Goal: Find specific page/section: Find specific page/section

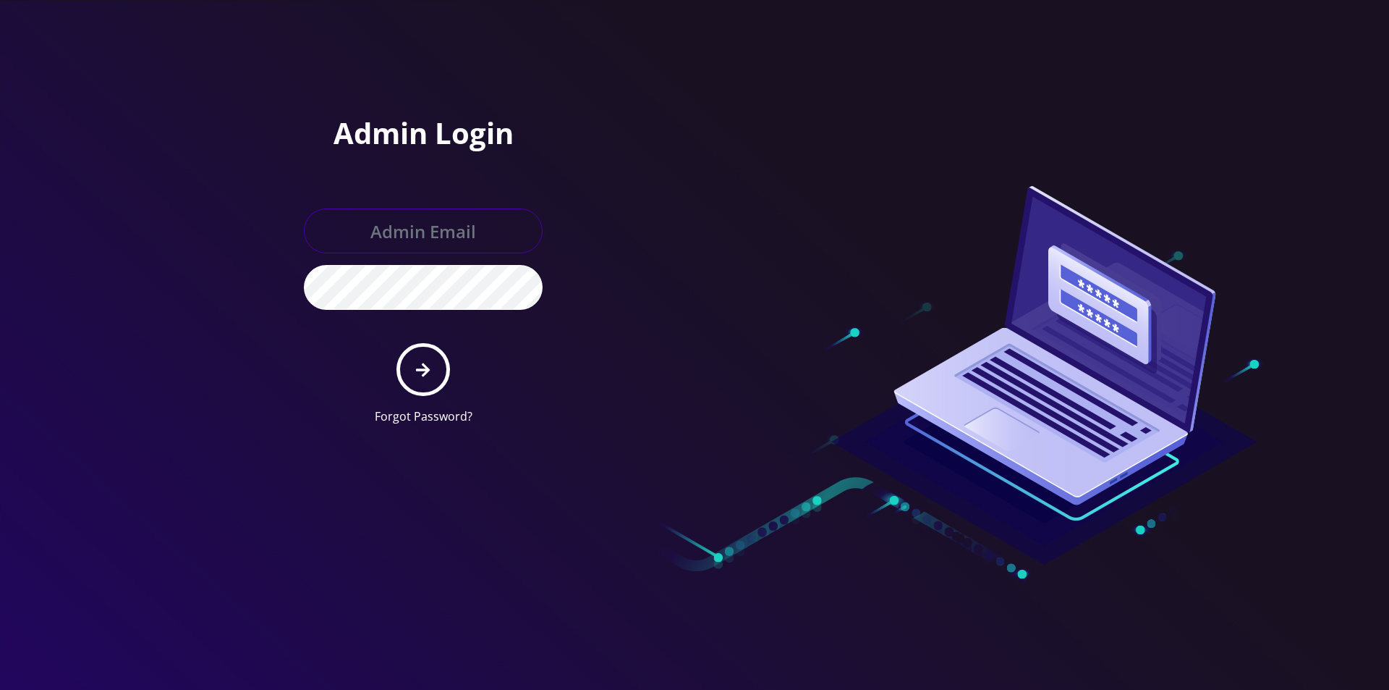
type input "[EMAIL_ADDRESS][DOMAIN_NAME]"
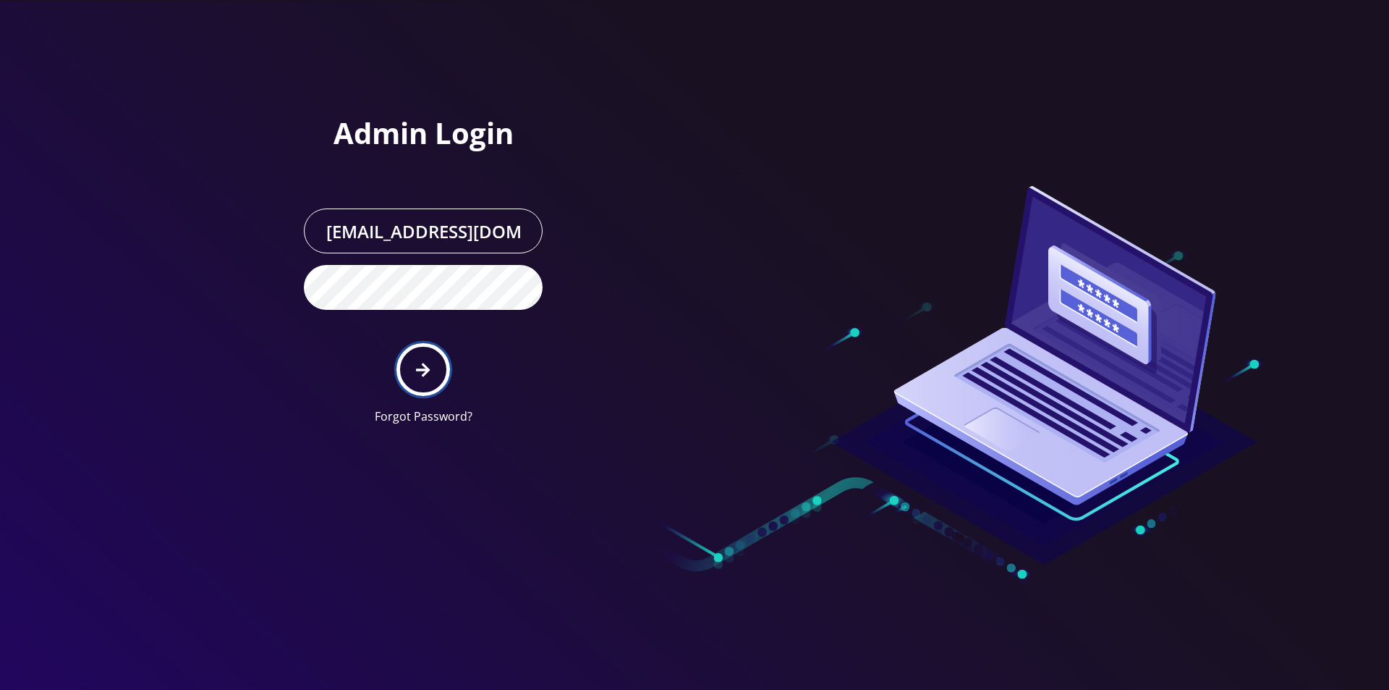
click at [423, 362] on icon "submit" at bounding box center [423, 370] width 14 height 16
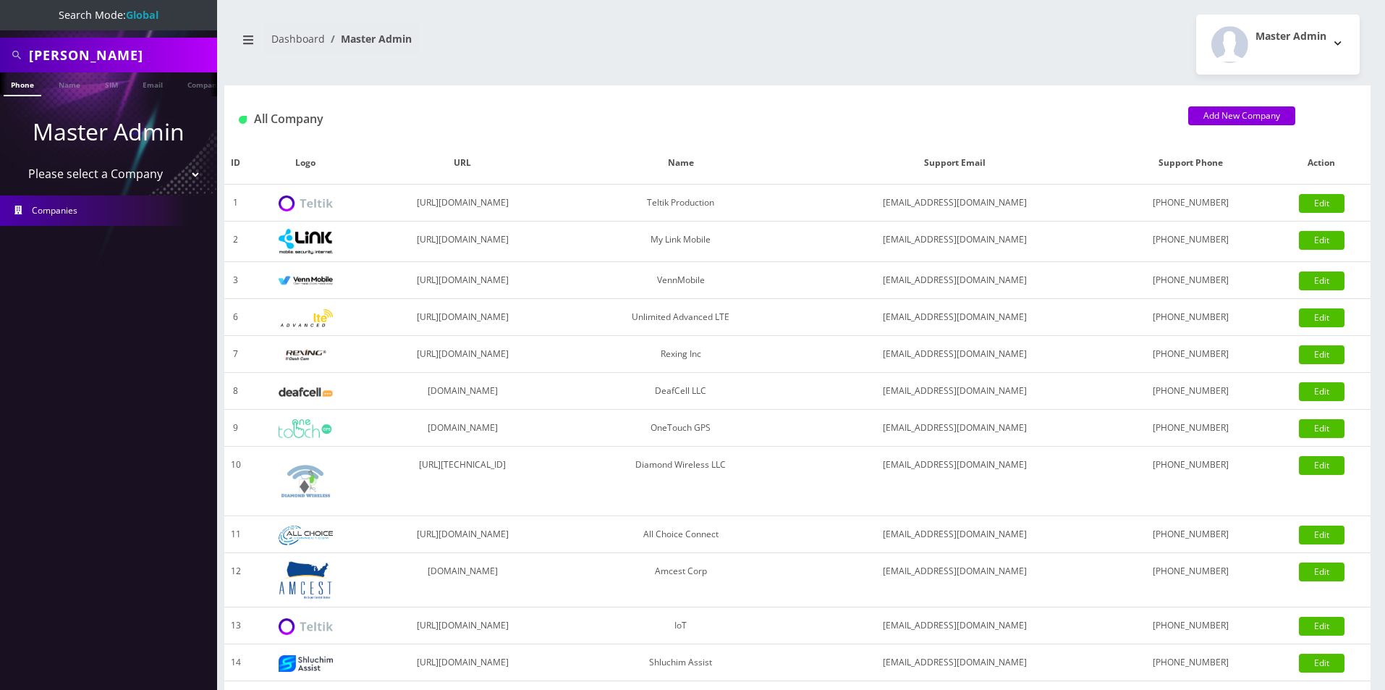
click at [58, 60] on input "abe z" at bounding box center [121, 54] width 185 height 27
type input "m"
type input "tayward"
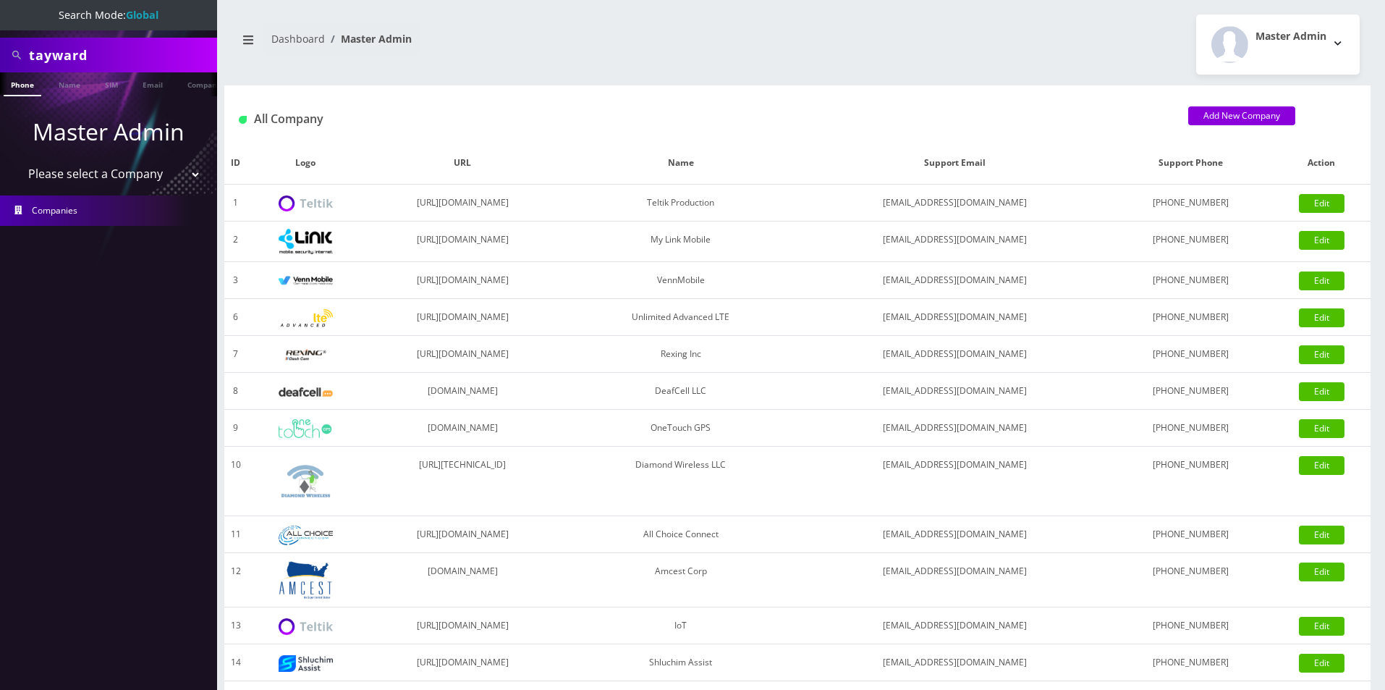
drag, startPoint x: 76, startPoint y: 251, endPoint x: 161, endPoint y: 167, distance: 119.7
click at [76, 251] on nav "Search Mode: Global tayward Phone Name SIM Email Company Customer Master Admin …" at bounding box center [108, 345] width 217 height 690
click at [183, 87] on link "Company" at bounding box center [197, 84] width 48 height 24
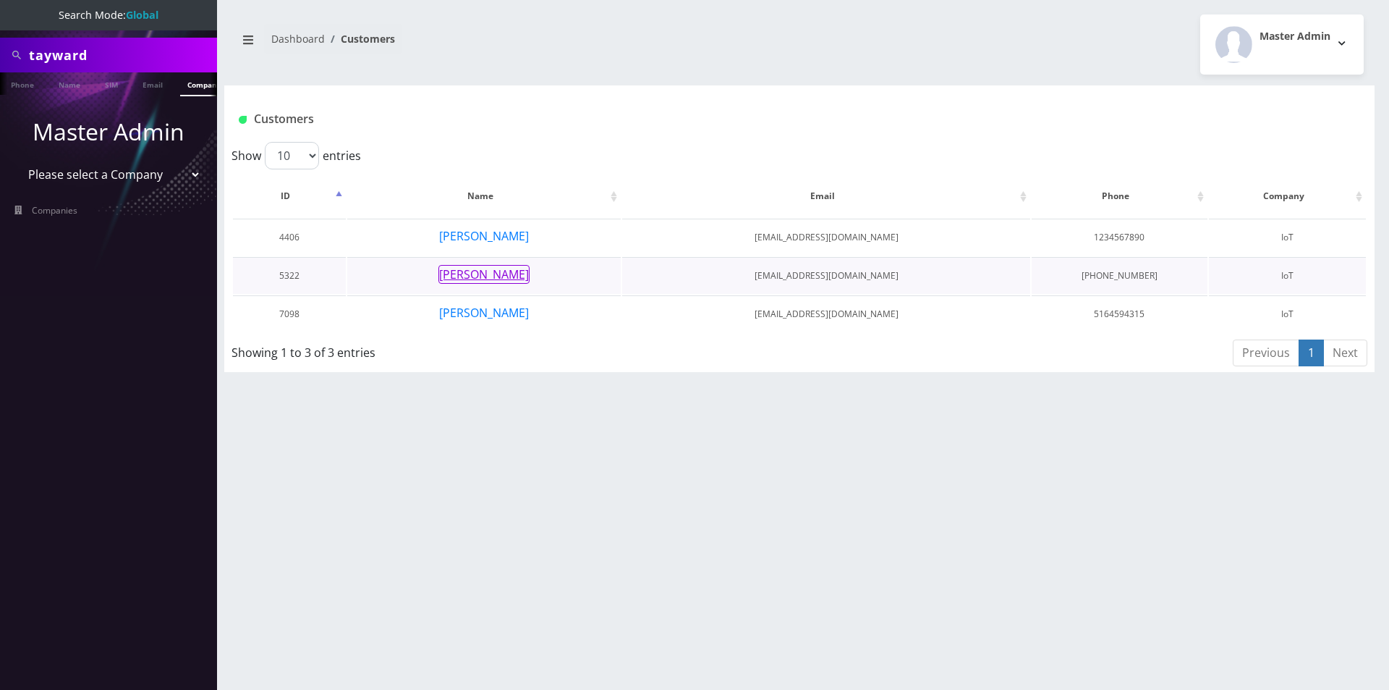
scroll to position [0, 7]
click at [528, 316] on button "[PERSON_NAME]" at bounding box center [484, 312] width 91 height 19
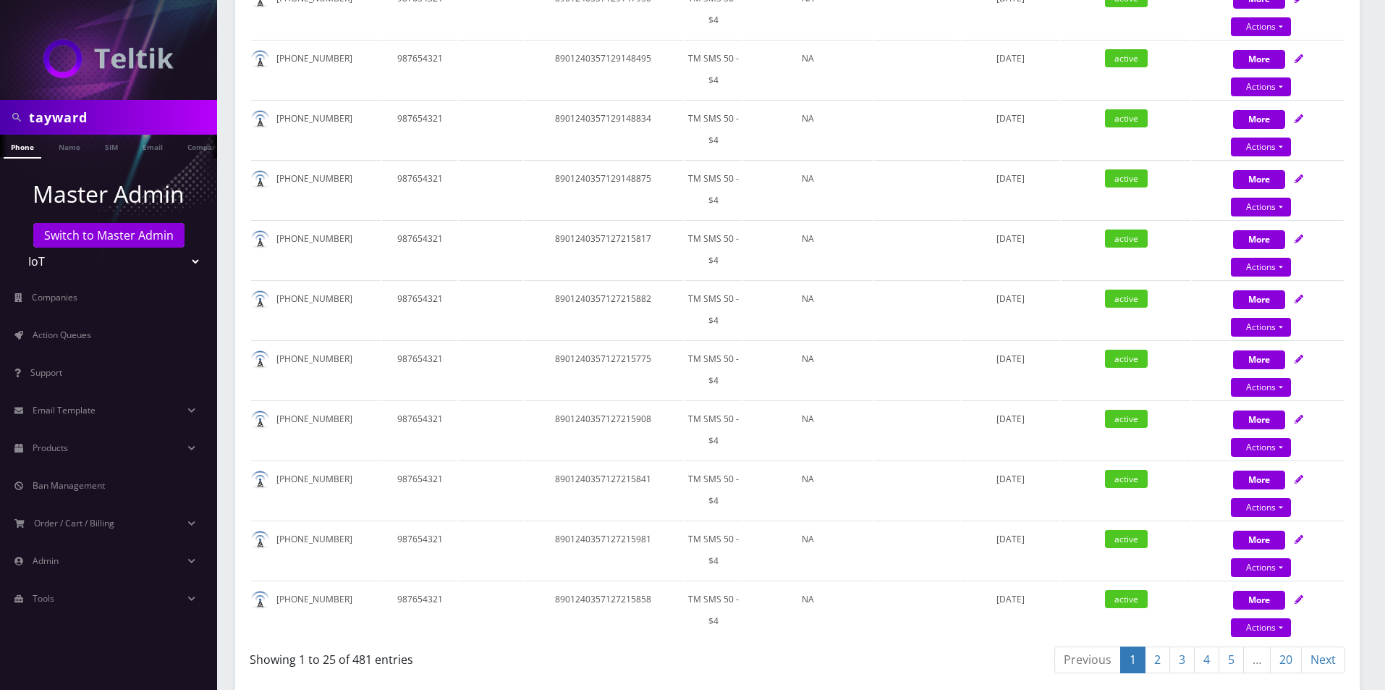
scroll to position [1630, 0]
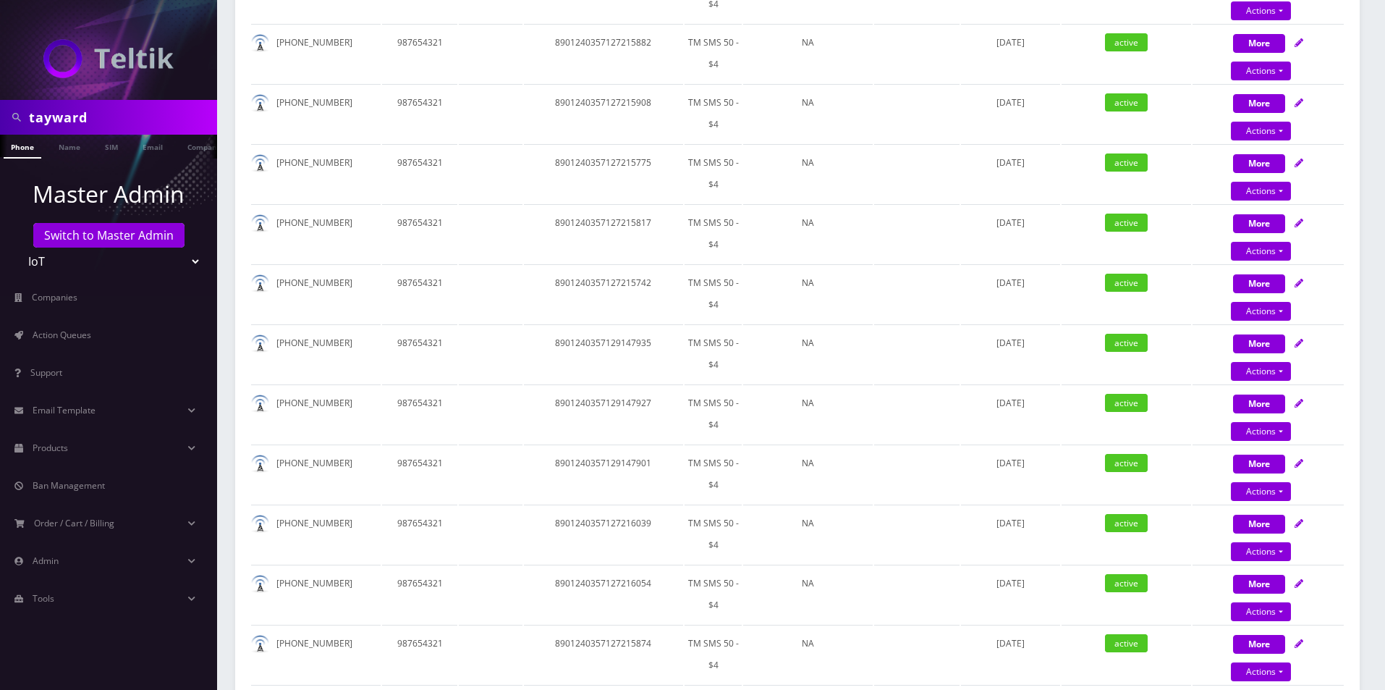
scroll to position [1375, 0]
